Goal: Information Seeking & Learning: Learn about a topic

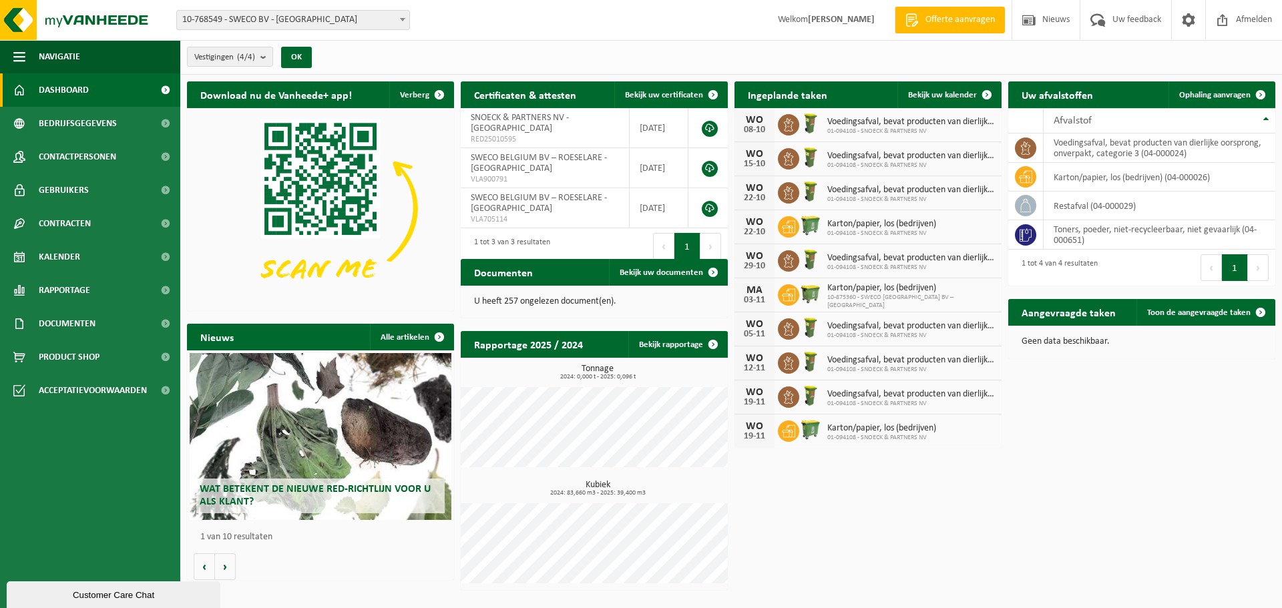
click at [405, 21] on span at bounding box center [402, 19] width 13 height 17
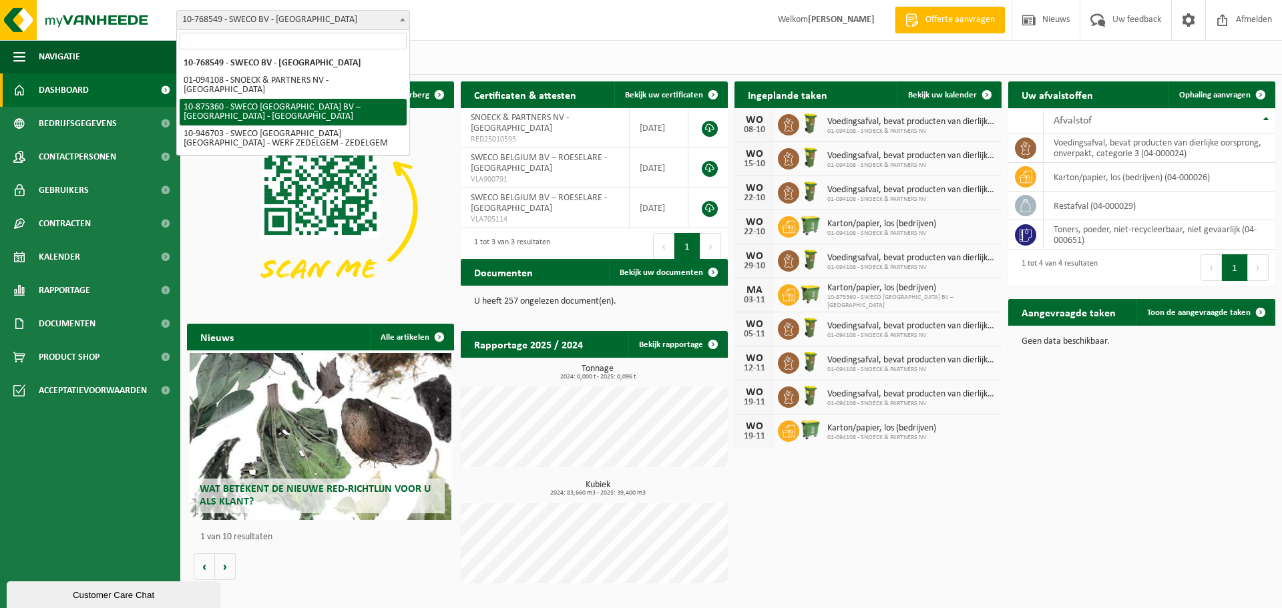
select select "107445"
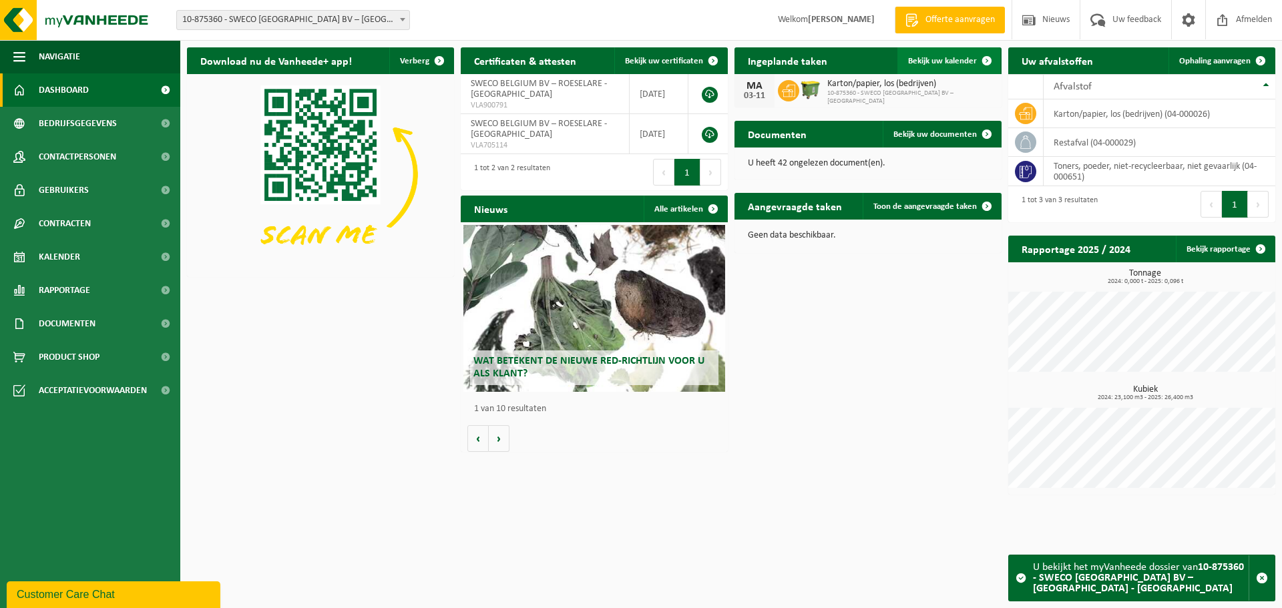
click at [924, 55] on link "Bekijk uw kalender" at bounding box center [949, 60] width 103 height 27
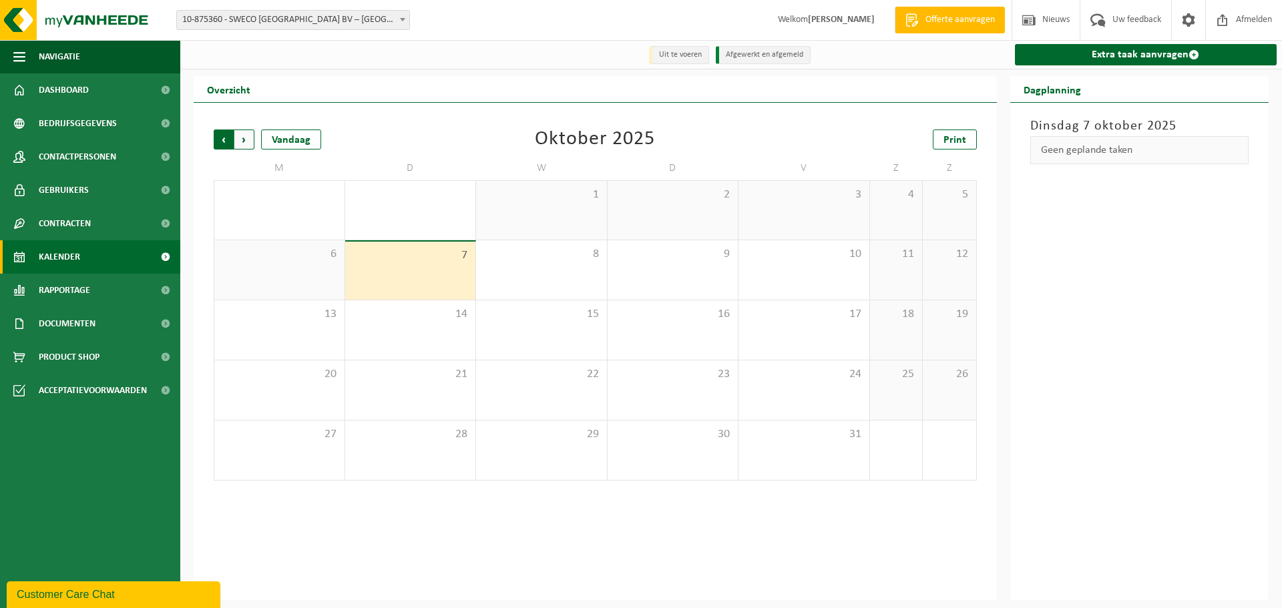
click at [249, 148] on span "Volgende" at bounding box center [244, 140] width 20 height 20
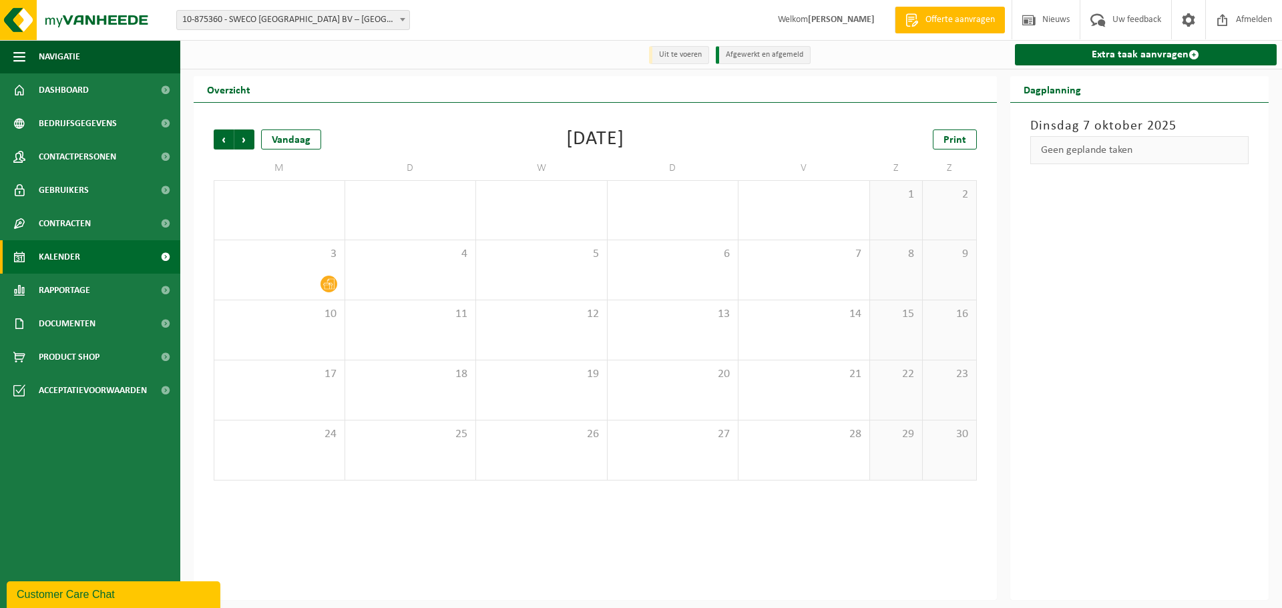
click at [249, 148] on span "Volgende" at bounding box center [244, 140] width 20 height 20
click at [231, 145] on span "Vorige" at bounding box center [224, 140] width 20 height 20
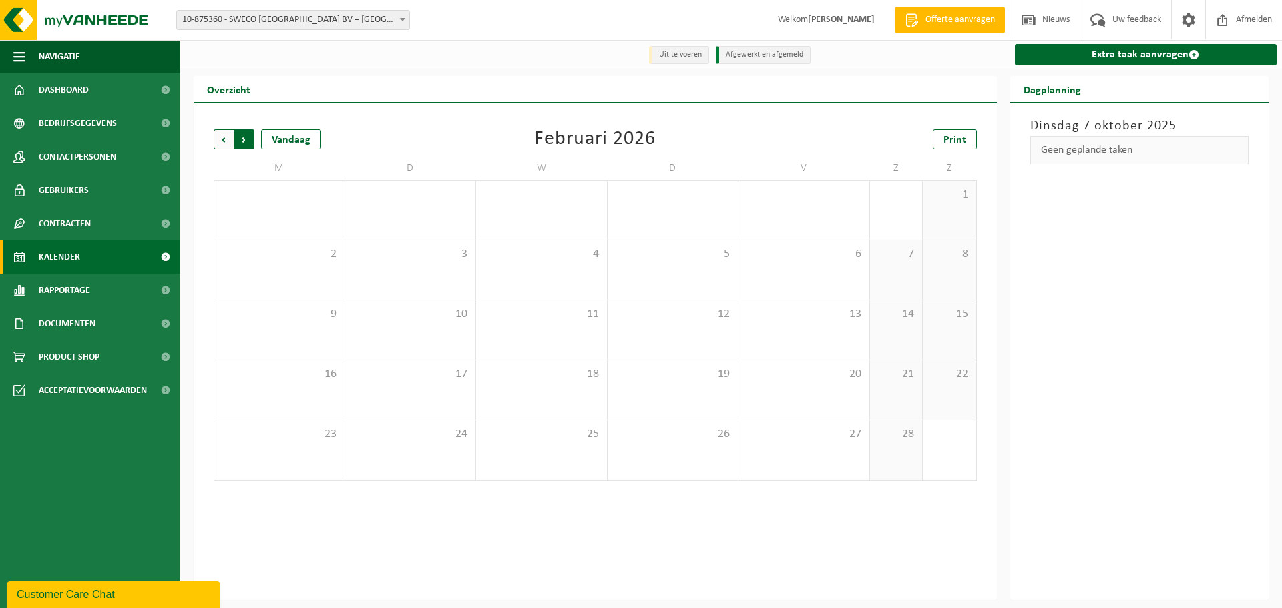
click at [231, 145] on span "Vorige" at bounding box center [224, 140] width 20 height 20
click at [92, 99] on link "Dashboard" at bounding box center [90, 89] width 180 height 33
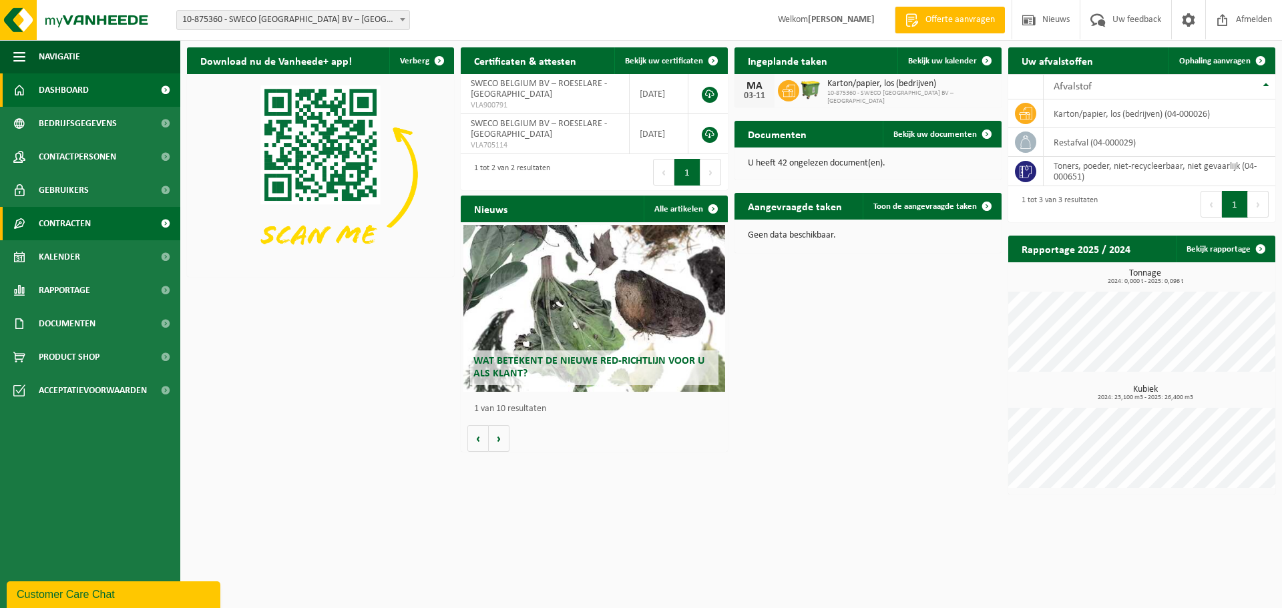
click at [53, 222] on span "Contracten" at bounding box center [65, 223] width 52 height 33
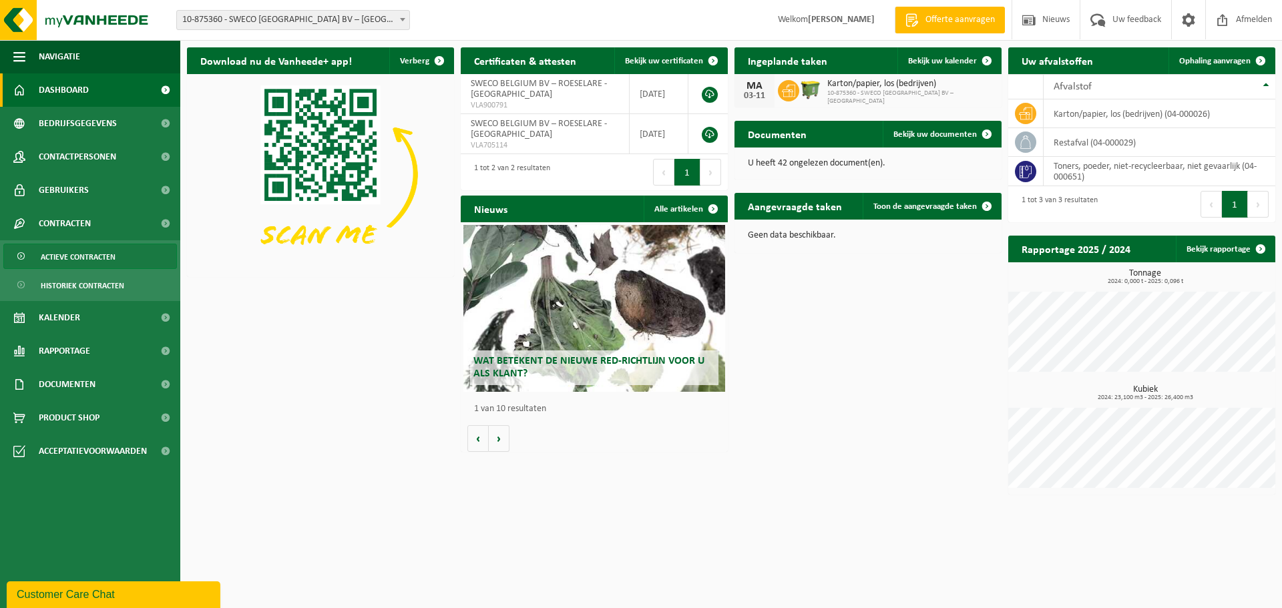
click at [92, 262] on span "Actieve contracten" at bounding box center [78, 256] width 75 height 25
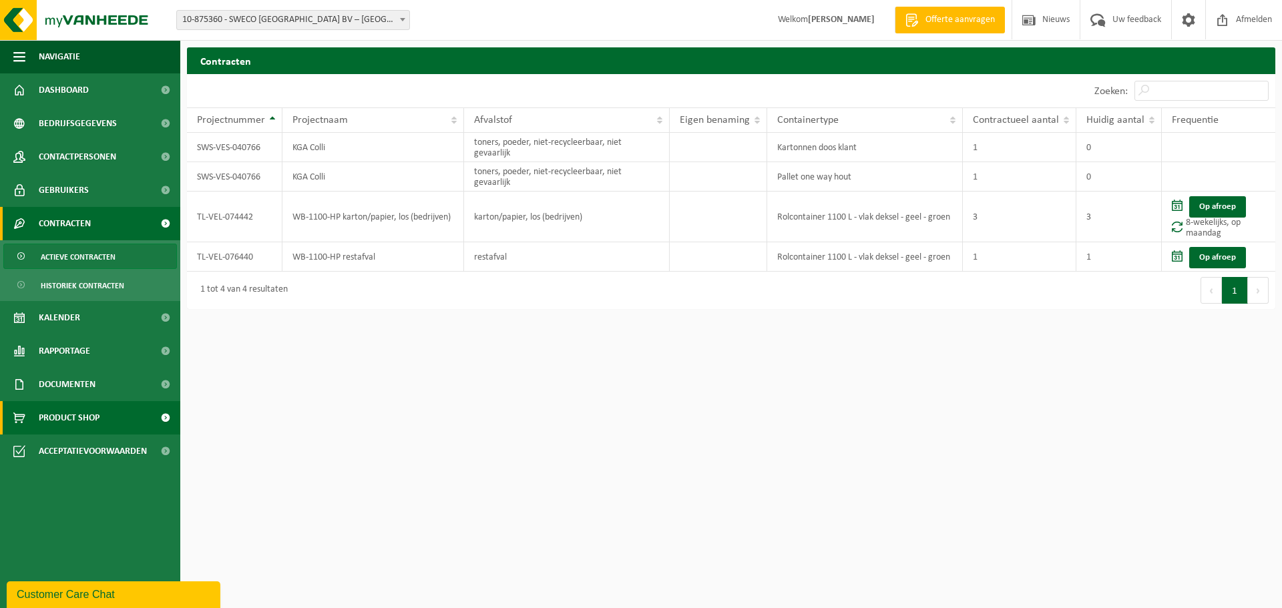
click at [68, 412] on span "Product Shop" at bounding box center [69, 417] width 61 height 33
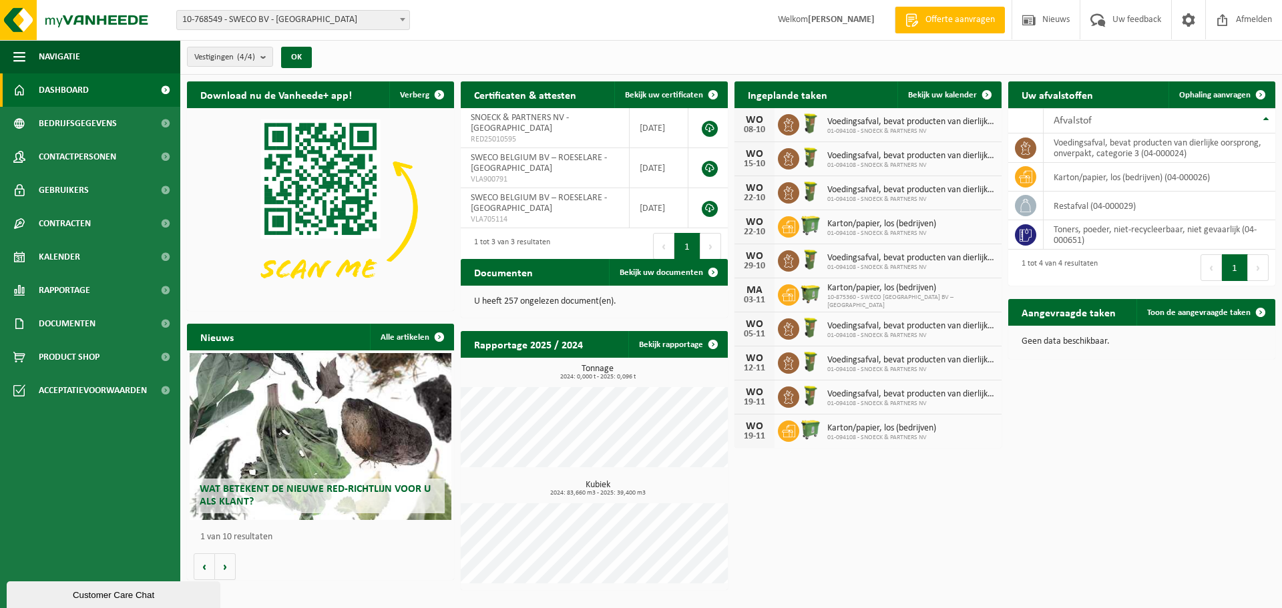
click at [254, 489] on span "Wat betekent de nieuwe RED-richtlijn voor u als klant?" at bounding box center [315, 495] width 231 height 23
